Goal: Information Seeking & Learning: Learn about a topic

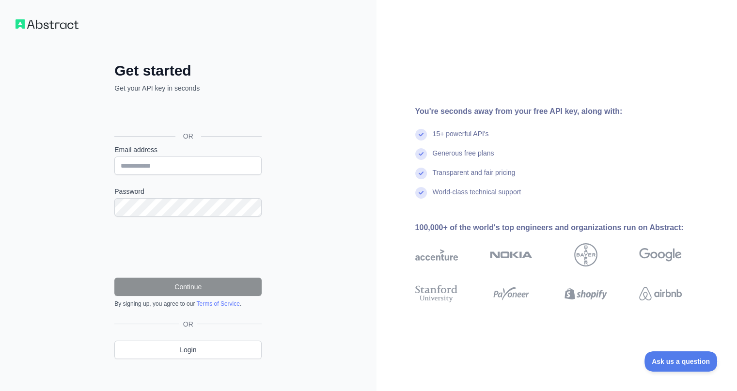
scroll to position [6, 0]
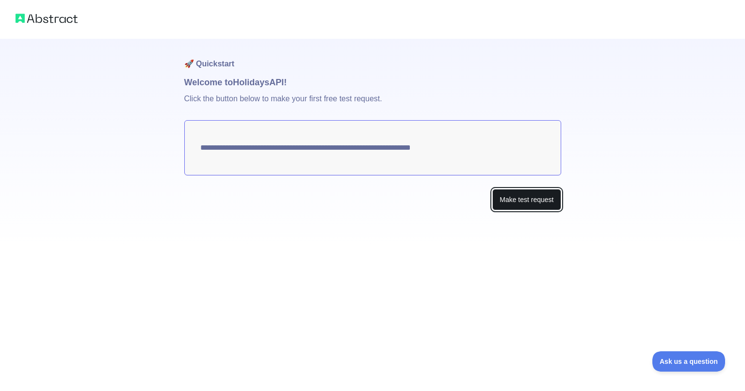
click at [510, 205] on button "Make test request" at bounding box center [526, 200] width 68 height 22
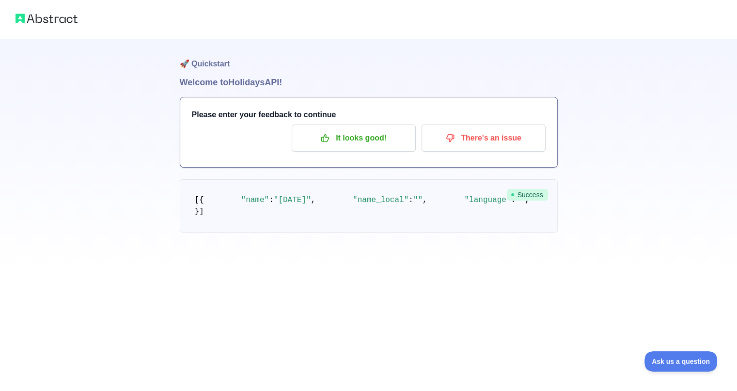
scroll to position [43, 0]
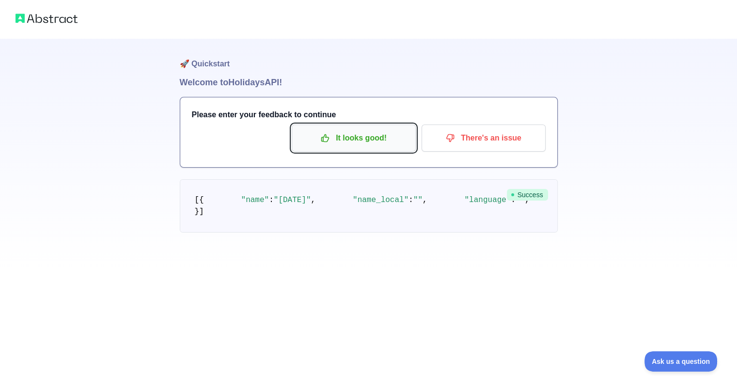
click at [353, 125] on button "It looks good!" at bounding box center [354, 138] width 124 height 27
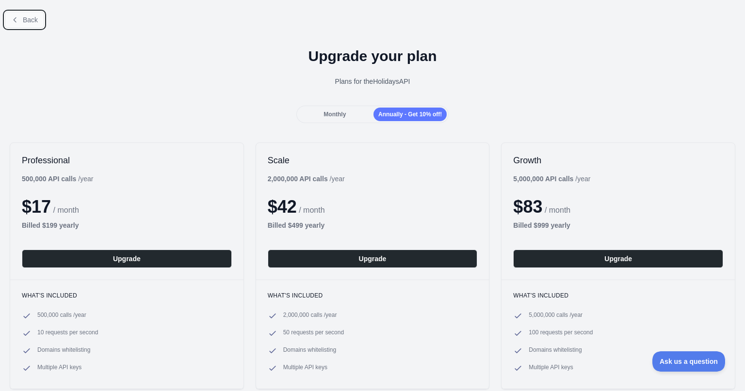
click at [27, 15] on button "Back" at bounding box center [24, 20] width 39 height 16
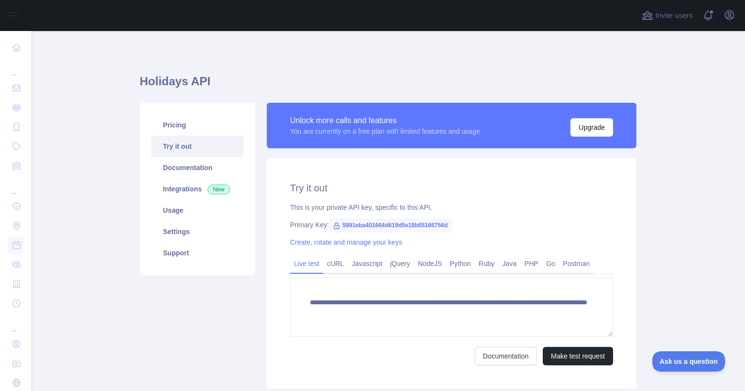
scroll to position [69, 0]
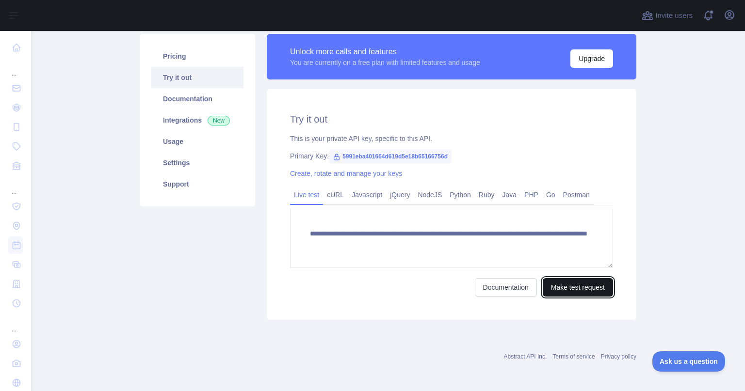
click at [555, 286] on button "Make test request" at bounding box center [578, 287] width 70 height 18
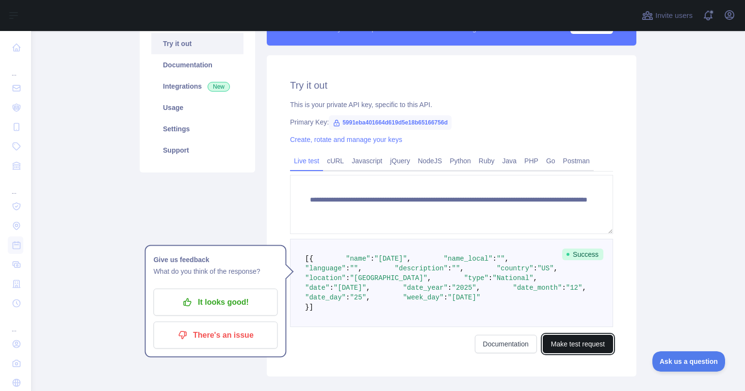
scroll to position [101, 0]
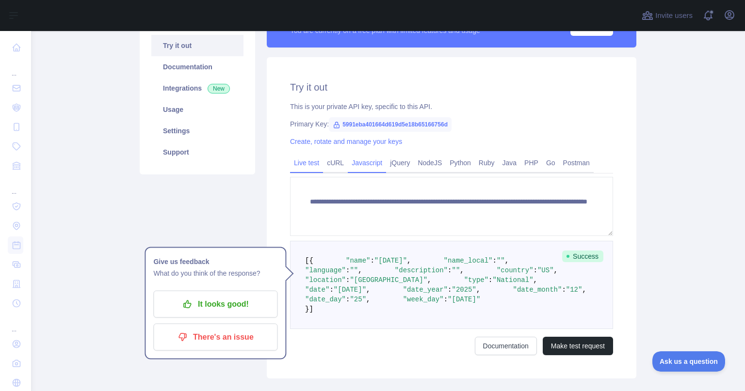
click at [371, 155] on link "Javascript" at bounding box center [367, 163] width 38 height 16
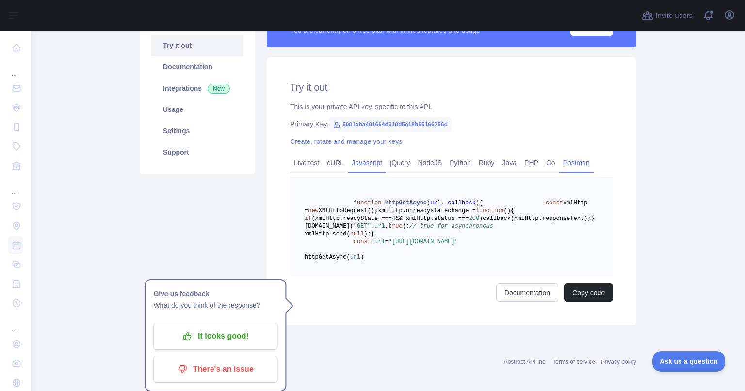
click at [567, 164] on link "Postman" at bounding box center [576, 163] width 34 height 16
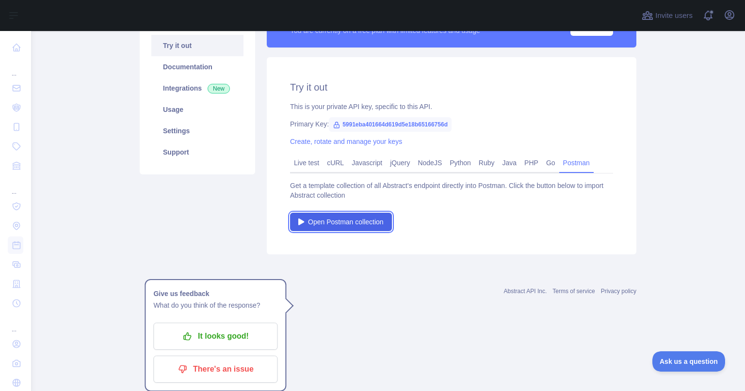
click at [346, 224] on span "Open Postman collection" at bounding box center [346, 222] width 76 height 10
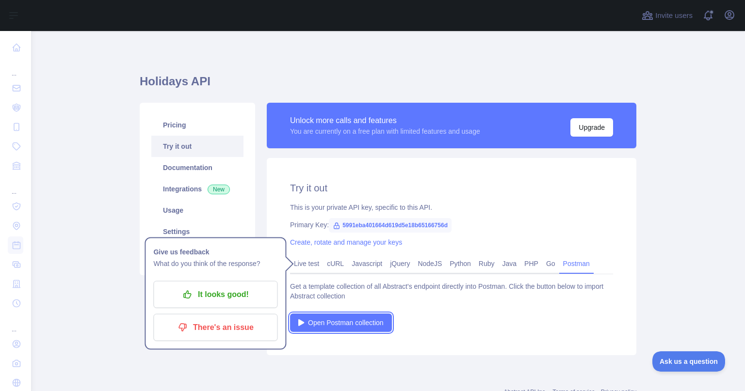
scroll to position [1, 0]
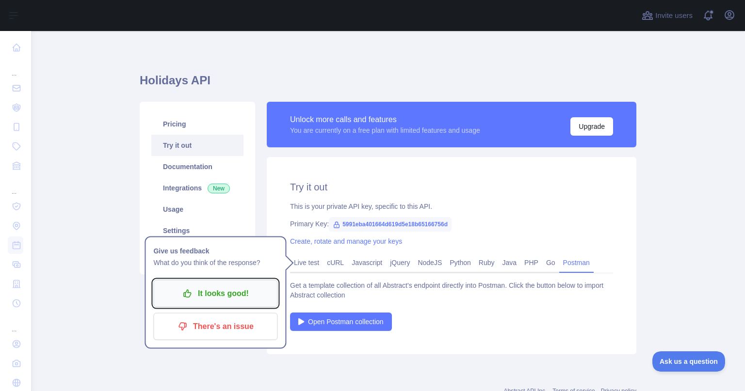
click at [221, 299] on p "It looks good!" at bounding box center [215, 294] width 110 height 16
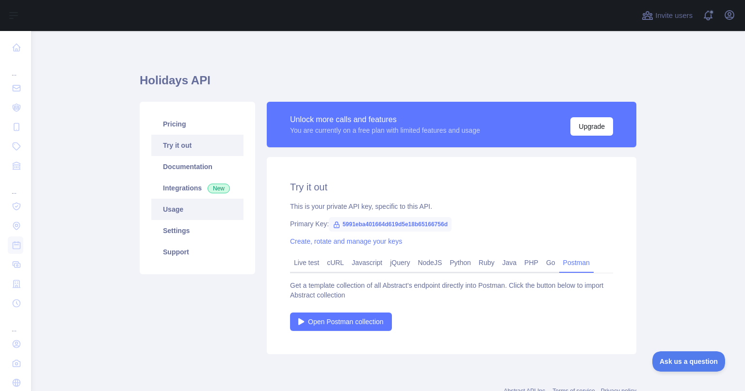
click at [205, 205] on link "Usage" at bounding box center [197, 209] width 92 height 21
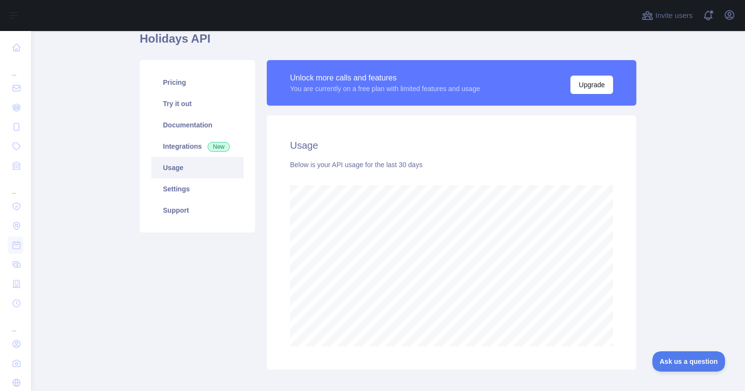
scroll to position [49, 0]
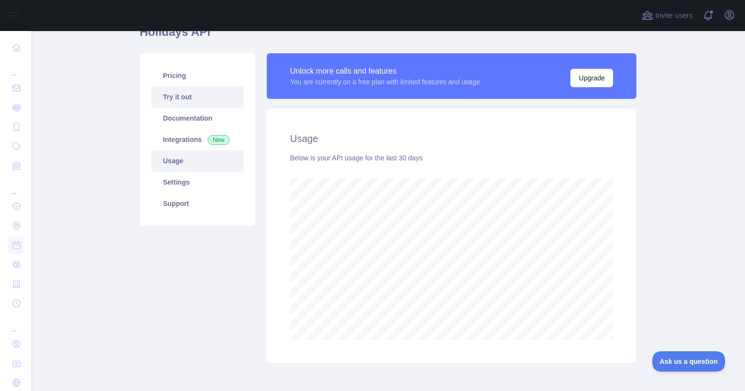
click at [199, 99] on link "Try it out" at bounding box center [197, 96] width 92 height 21
